Goal: Transaction & Acquisition: Obtain resource

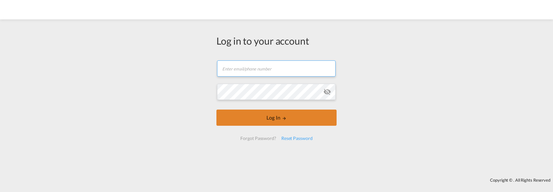
type input "[EMAIL_ADDRESS][DOMAIN_NAME]"
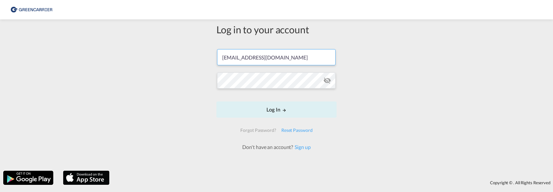
click at [265, 122] on form "[EMAIL_ADDRESS][DOMAIN_NAME] Password field is required Log In Forgot Password?…" at bounding box center [276, 97] width 120 height 108
click at [264, 112] on button "Log In" at bounding box center [276, 109] width 120 height 16
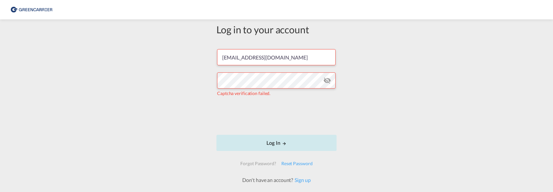
click at [286, 144] on button "Log In" at bounding box center [276, 143] width 120 height 16
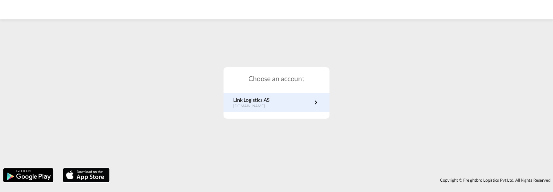
click at [266, 101] on p "Link Logistics AS" at bounding box center [252, 99] width 38 height 7
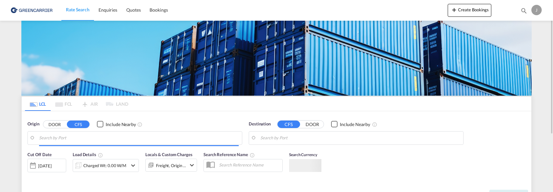
type input "[GEOGRAPHIC_DATA], SH, CNSHA"
type input "[GEOGRAPHIC_DATA], NOOSL"
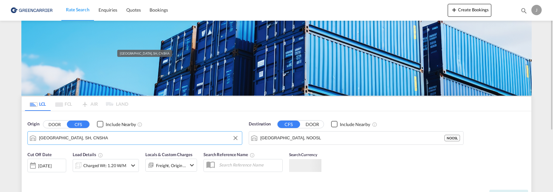
click at [117, 137] on input "Shanghai, SH, CNSHA" at bounding box center [139, 138] width 200 height 10
click at [132, 142] on input "Shanghai, SH, CNSHA" at bounding box center [139, 138] width 200 height 10
click at [238, 137] on md-icon "Clear Input" at bounding box center [235, 137] width 7 height 7
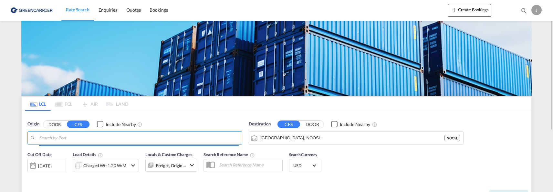
click at [144, 140] on input "Search by Port" at bounding box center [139, 138] width 200 height 10
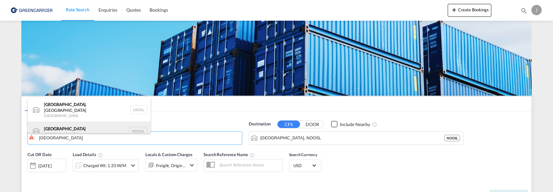
click at [67, 123] on div "Oslo Norway NOOSL" at bounding box center [89, 130] width 123 height 19
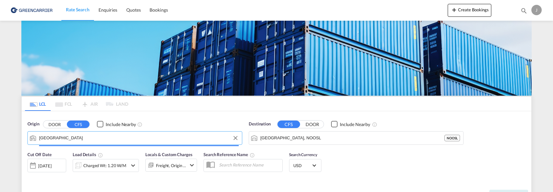
type input "Oslo, NOOSL"
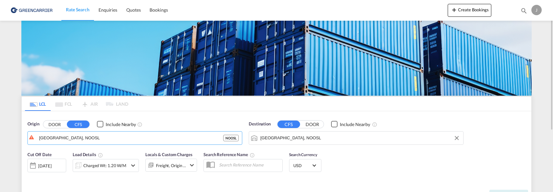
click at [325, 139] on input "Oslo, NOOSL" at bounding box center [360, 138] width 200 height 10
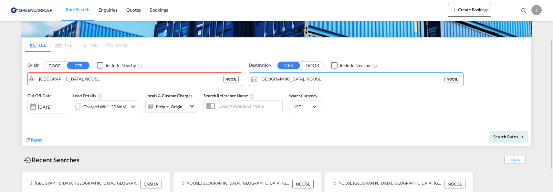
scroll to position [26, 0]
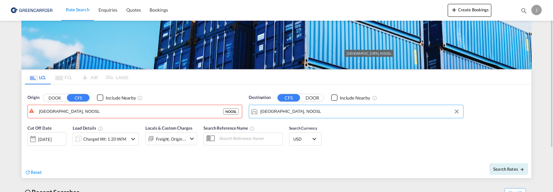
click at [311, 113] on input "Oslo, NOOSL" at bounding box center [360, 112] width 200 height 10
drag, startPoint x: 340, startPoint y: 110, endPoint x: 177, endPoint y: 105, distance: 163.2
click at [181, 105] on div "Origin DOOR CFS Include Nearby Oslo, NOOSL NOOSL Destination CFS DOOR Include N…" at bounding box center [277, 103] width 510 height 37
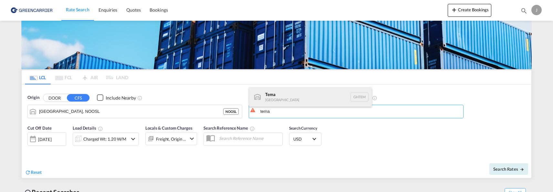
click at [303, 100] on div "Tema Ghana GHTEM" at bounding box center [310, 96] width 123 height 19
type input "Tema, GHTEM"
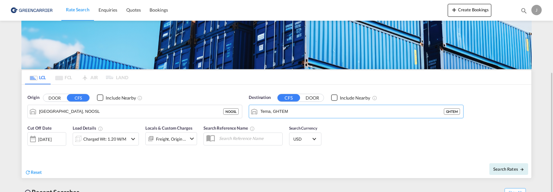
scroll to position [91, 0]
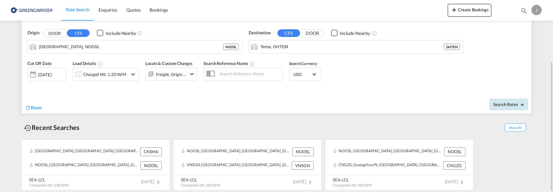
click at [513, 101] on button "Search Rates" at bounding box center [508, 104] width 39 height 12
type input "NOOSL to GHTEM / 28 Aug 2025"
